Goal: Information Seeking & Learning: Learn about a topic

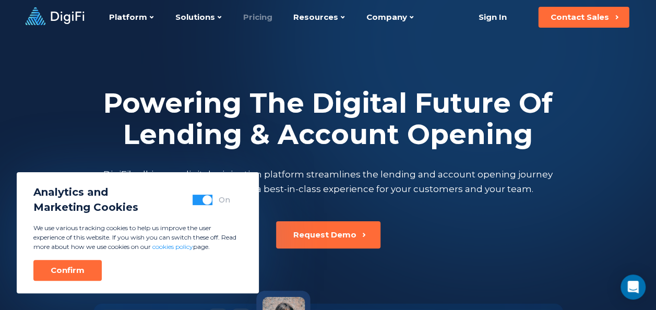
click at [256, 18] on link "Pricing" at bounding box center [257, 17] width 29 height 34
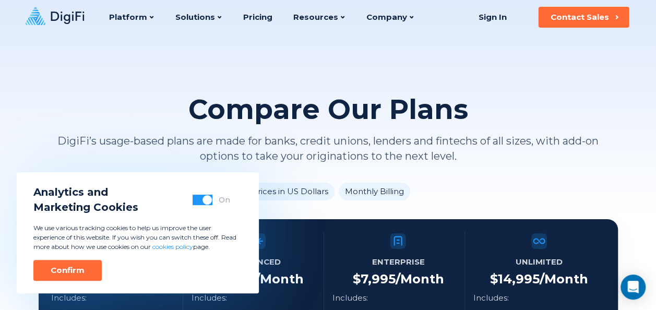
click at [198, 199] on button "button" at bounding box center [202, 200] width 20 height 10
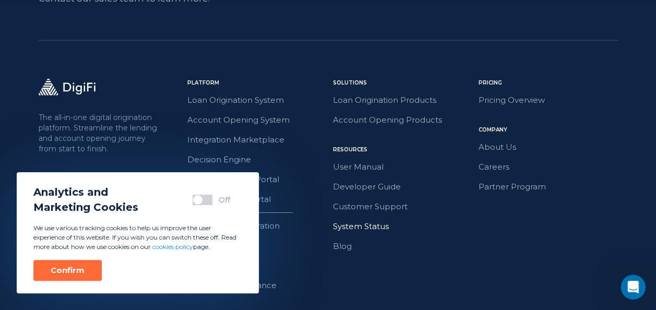
scroll to position [1621, 0]
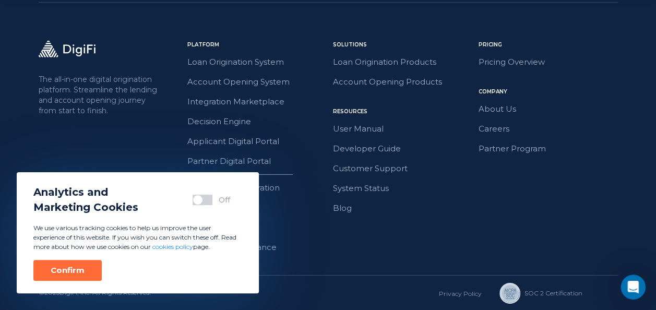
click at [521, 196] on div "Pricing Pricing Overview Company About Us Careers Partner Program" at bounding box center [547, 147] width 139 height 213
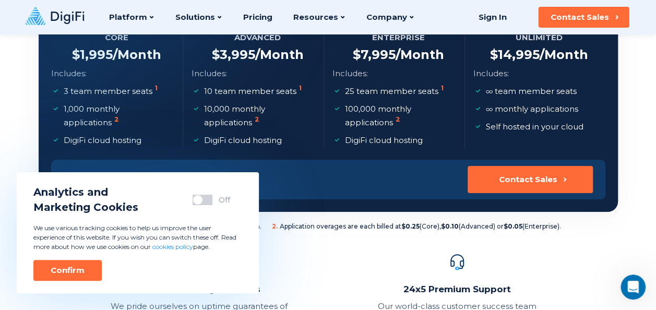
scroll to position [0, 0]
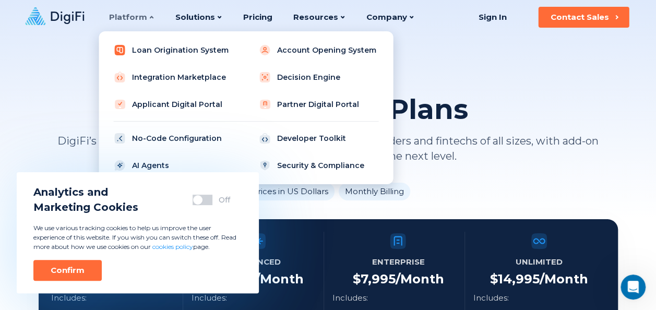
click at [164, 50] on link "Loan Origination System" at bounding box center [173, 50] width 132 height 21
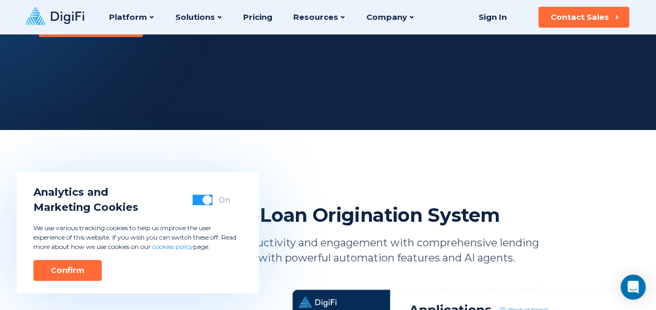
scroll to position [169, 0]
